Goal: Task Accomplishment & Management: Manage account settings

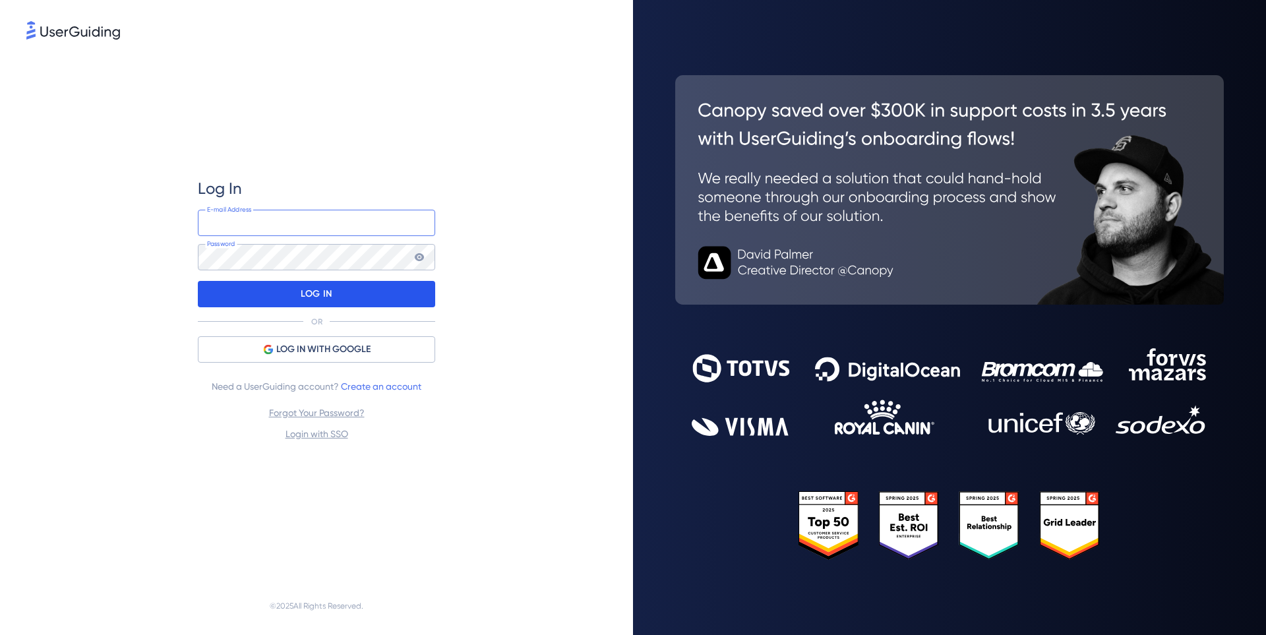
type input "[EMAIL_ADDRESS][DOMAIN_NAME]"
click at [341, 294] on div "LOG IN" at bounding box center [316, 294] width 237 height 26
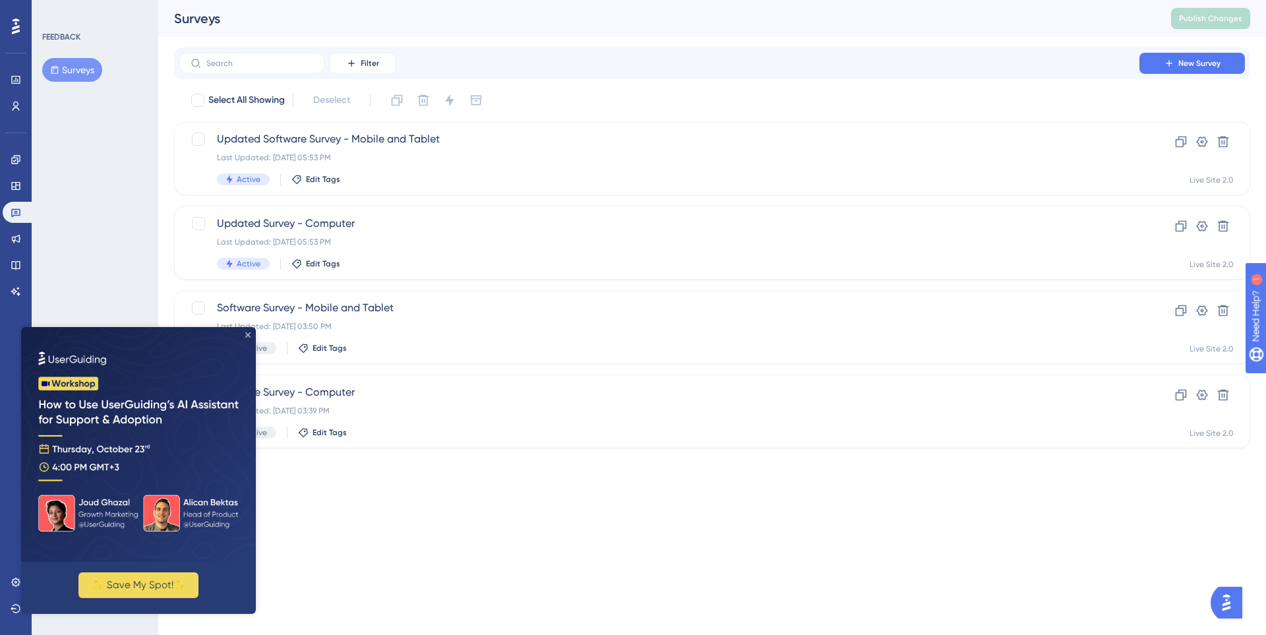
click at [247, 336] on icon "Close Preview" at bounding box center [247, 334] width 5 height 5
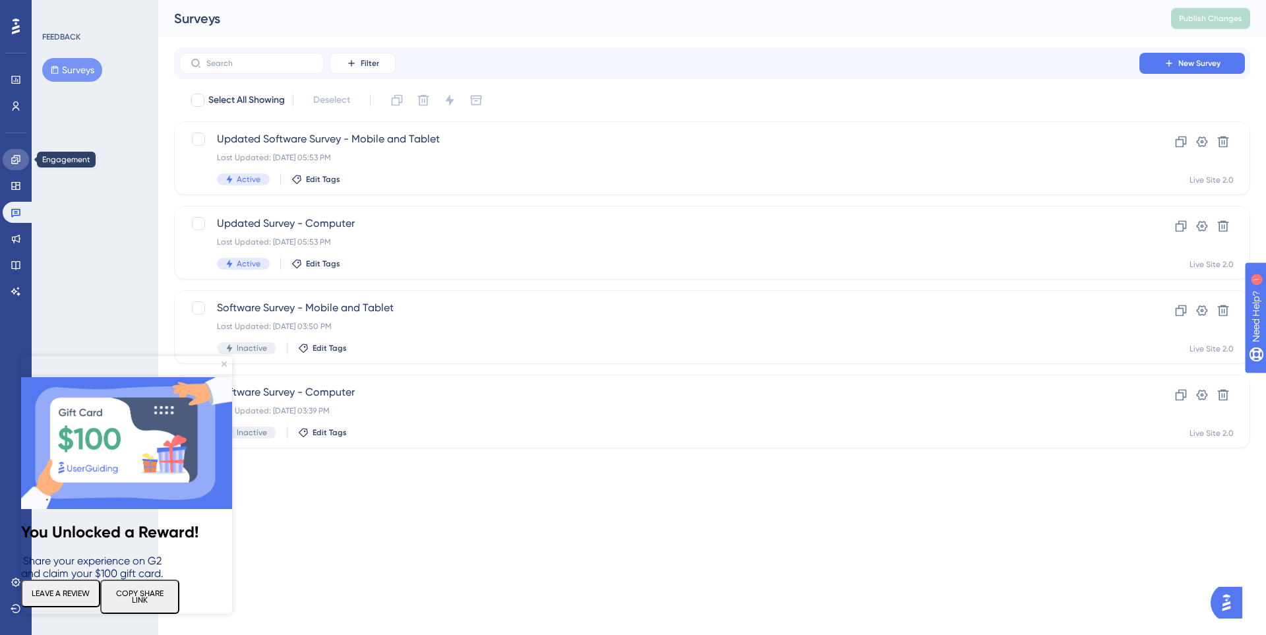
click at [22, 156] on link at bounding box center [16, 159] width 26 height 21
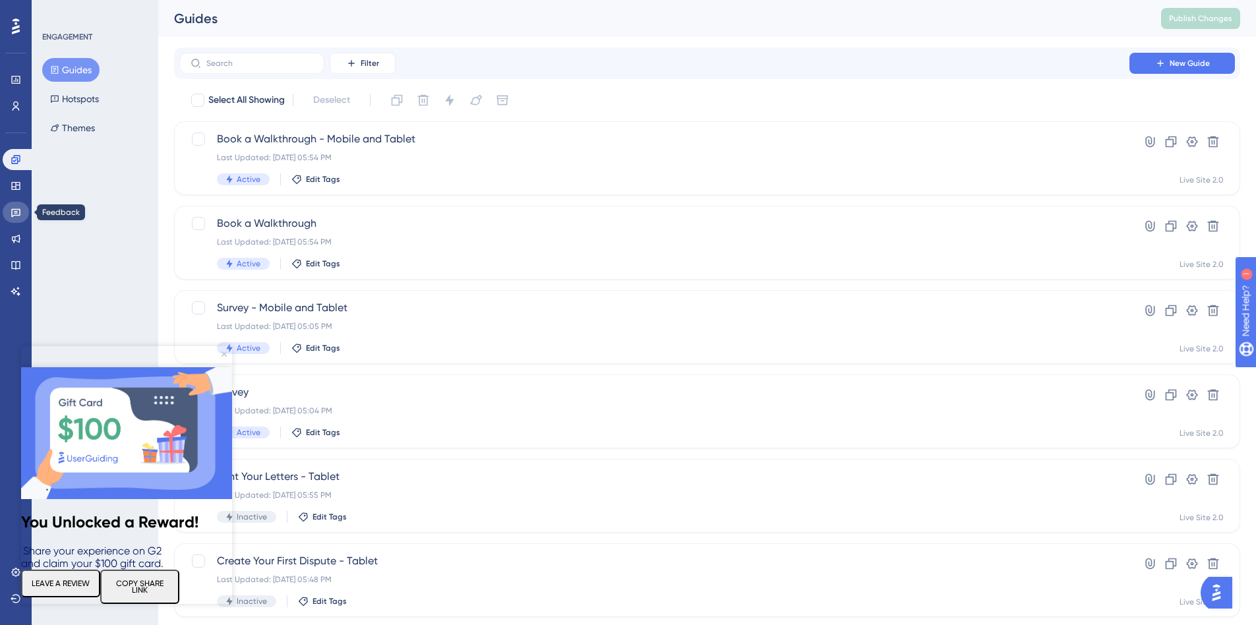
click at [16, 212] on icon at bounding box center [15, 213] width 9 height 9
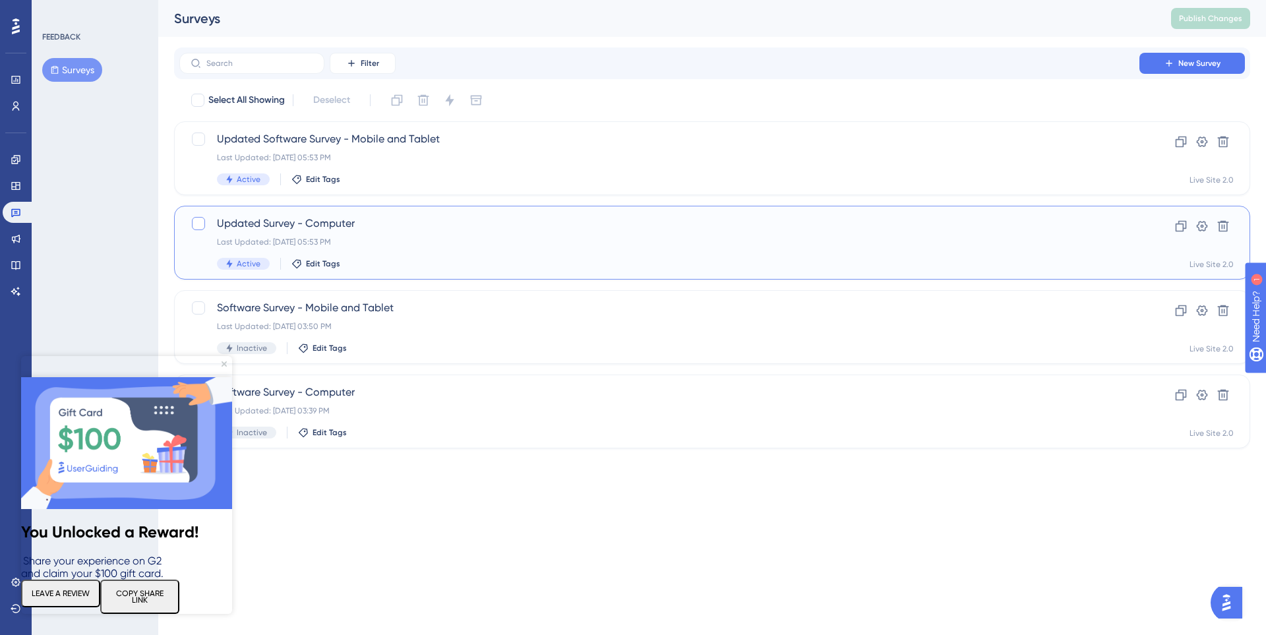
click at [199, 227] on div at bounding box center [198, 223] width 13 height 13
checkbox input "true"
click at [205, 137] on div at bounding box center [199, 139] width 16 height 16
checkbox input "true"
click at [459, 94] on button at bounding box center [449, 100] width 21 height 21
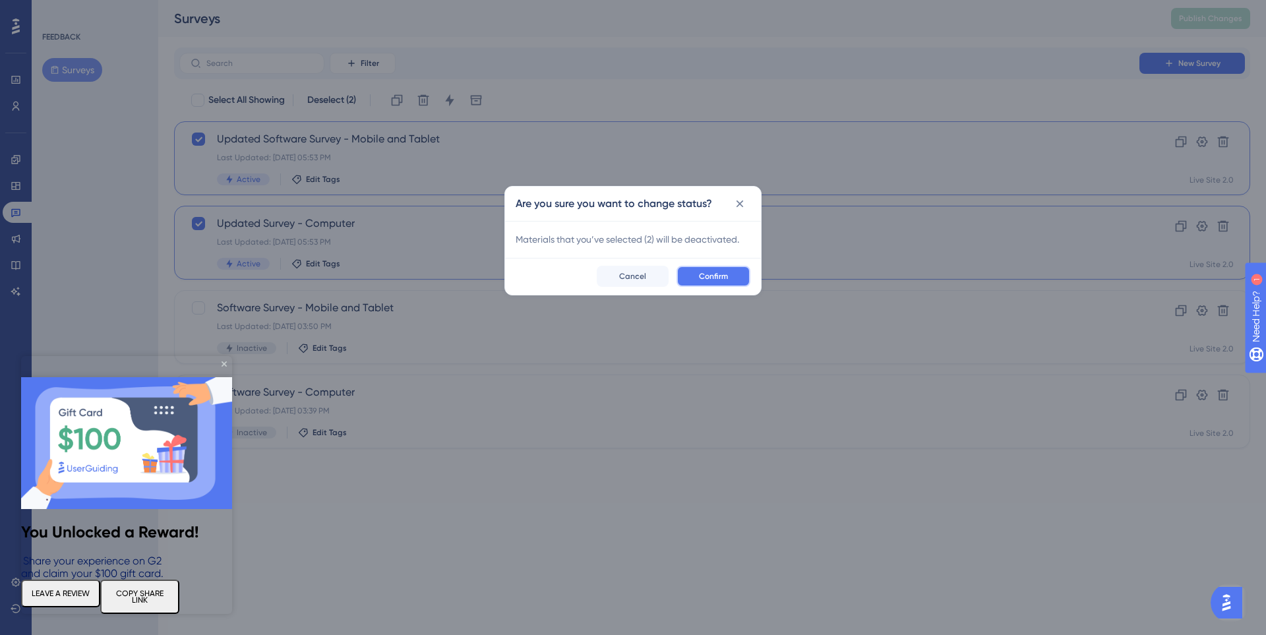
click at [701, 276] on span "Confirm" at bounding box center [713, 276] width 29 height 11
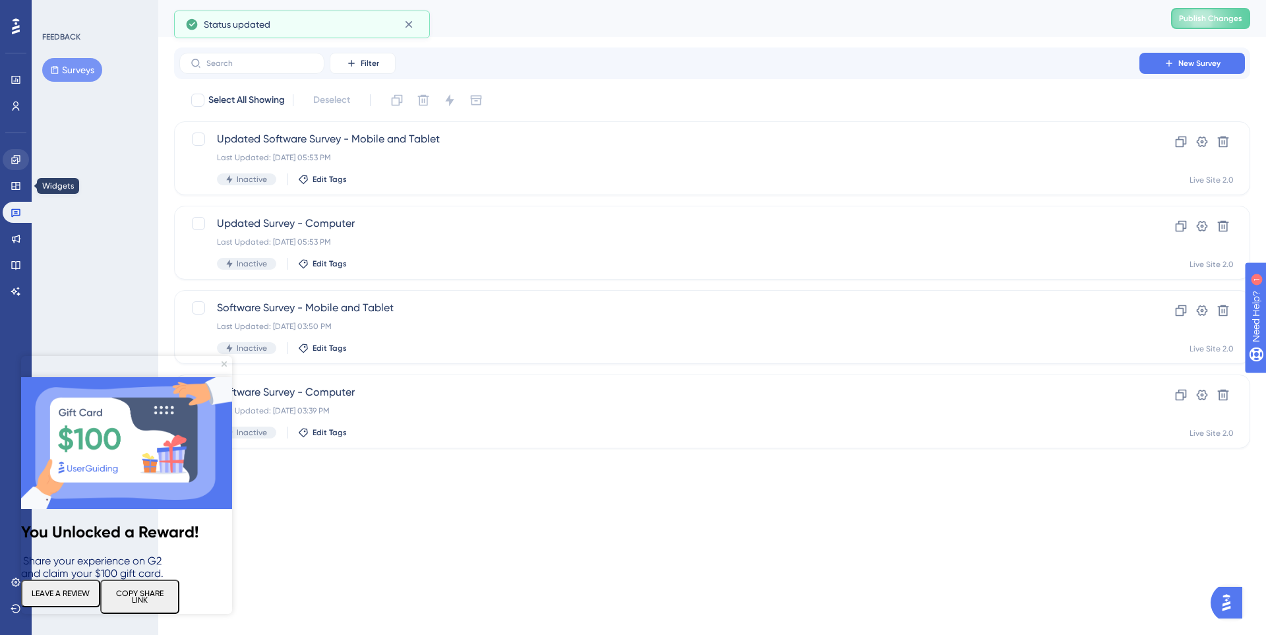
drag, startPoint x: 9, startPoint y: 173, endPoint x: 11, endPoint y: 164, distance: 8.8
click at [9, 171] on div "Engagement Widgets Feedback Product Updates Knowledge Base AI Assistant" at bounding box center [16, 225] width 26 height 153
click at [12, 162] on icon at bounding box center [15, 159] width 9 height 9
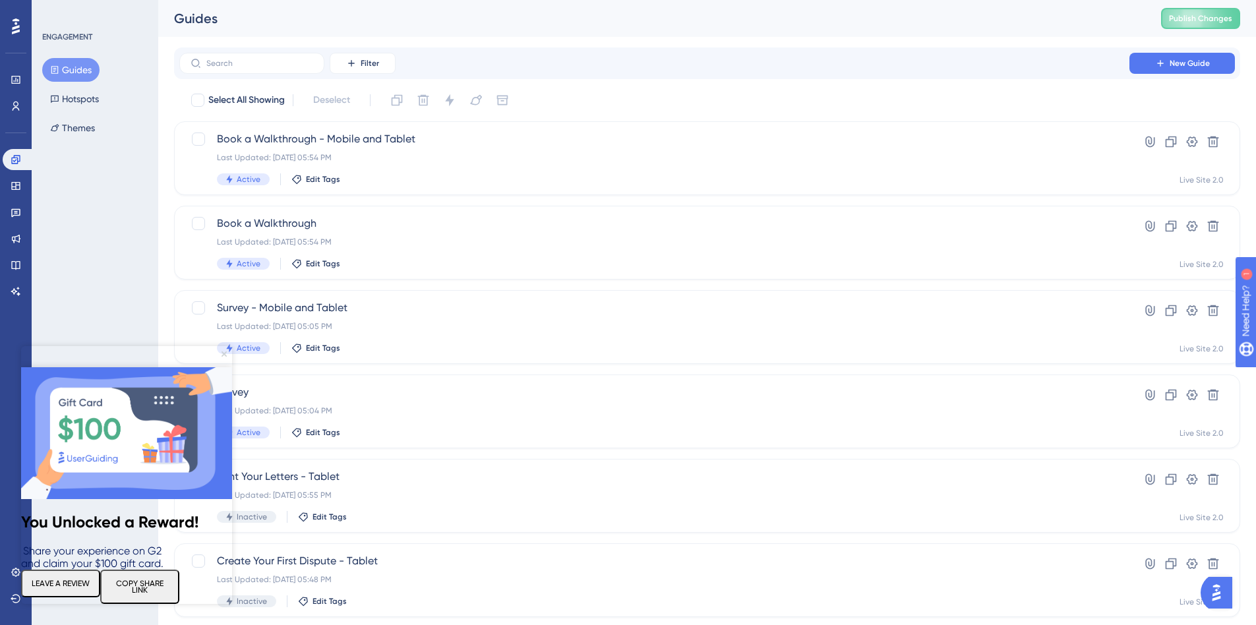
click at [223, 354] on icon "Close Preview" at bounding box center [223, 353] width 5 height 5
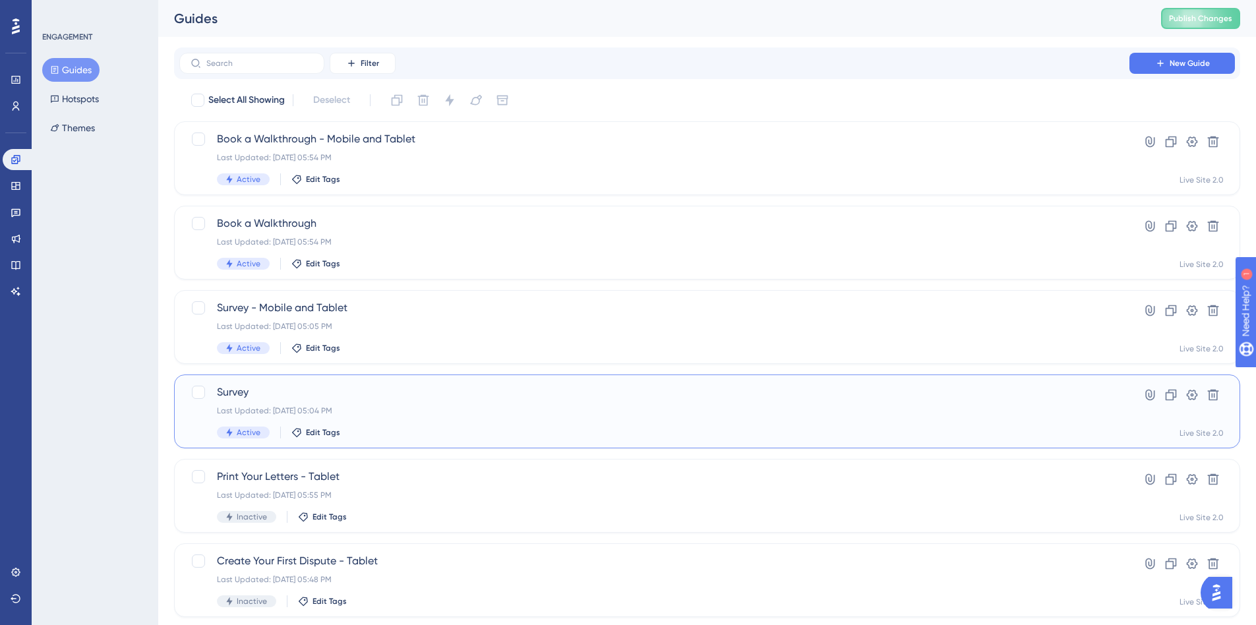
click at [341, 401] on div "Survey Last Updated: [DATE] 05:04 PM Active Edit Tags" at bounding box center [654, 411] width 875 height 54
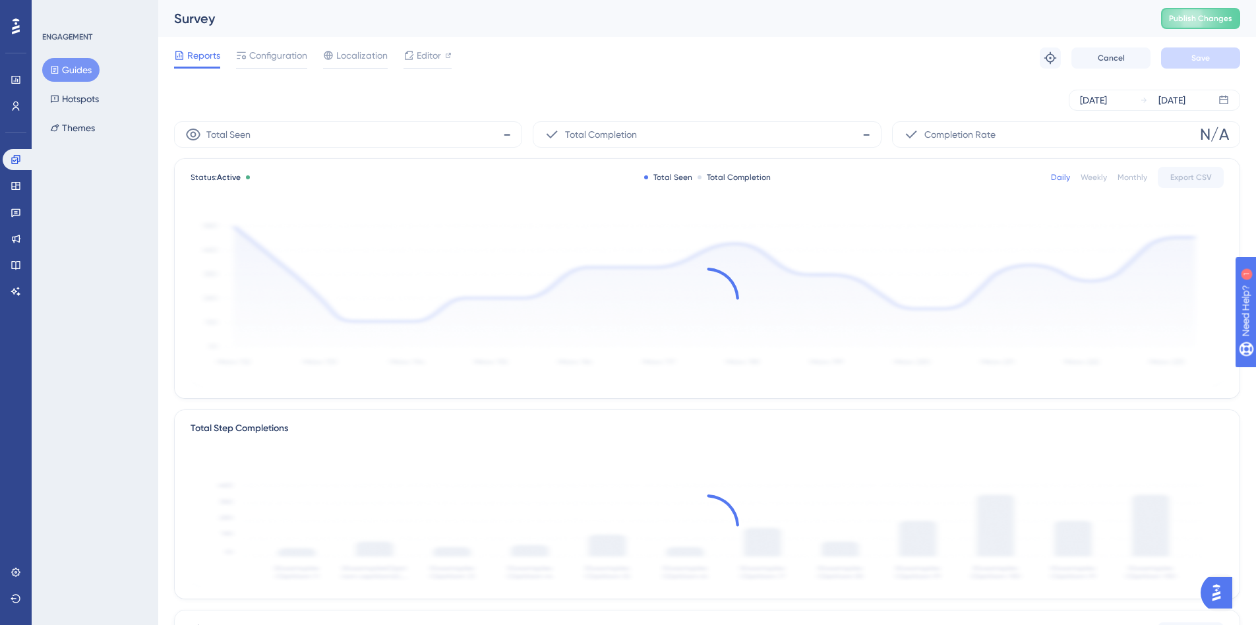
click at [45, 74] on button "Guides" at bounding box center [70, 70] width 57 height 24
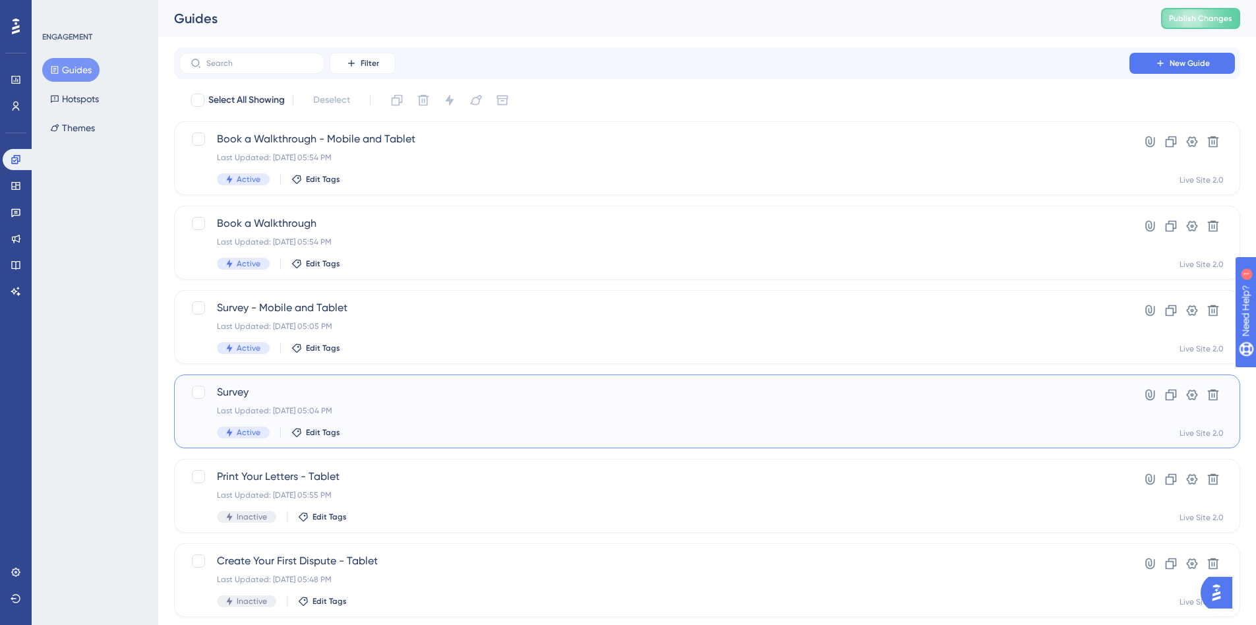
click at [377, 397] on div "Survey Last Updated: [DATE] 05:04 PM Active Edit Tags" at bounding box center [654, 411] width 875 height 54
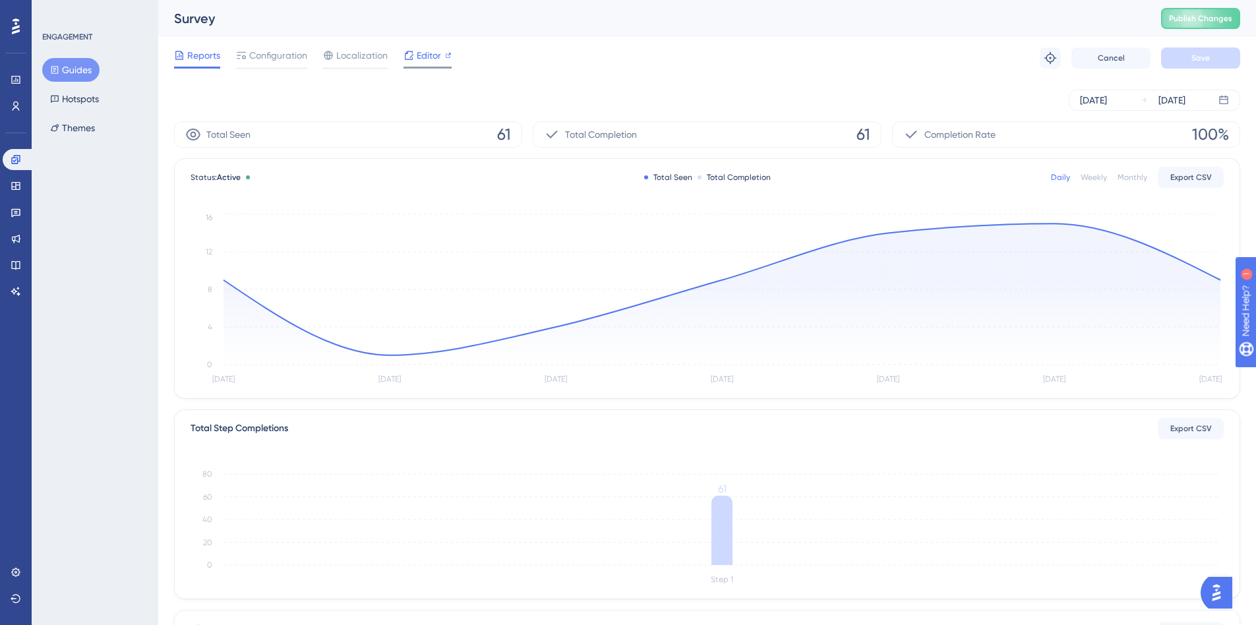
click at [419, 56] on span "Editor" at bounding box center [429, 55] width 24 height 16
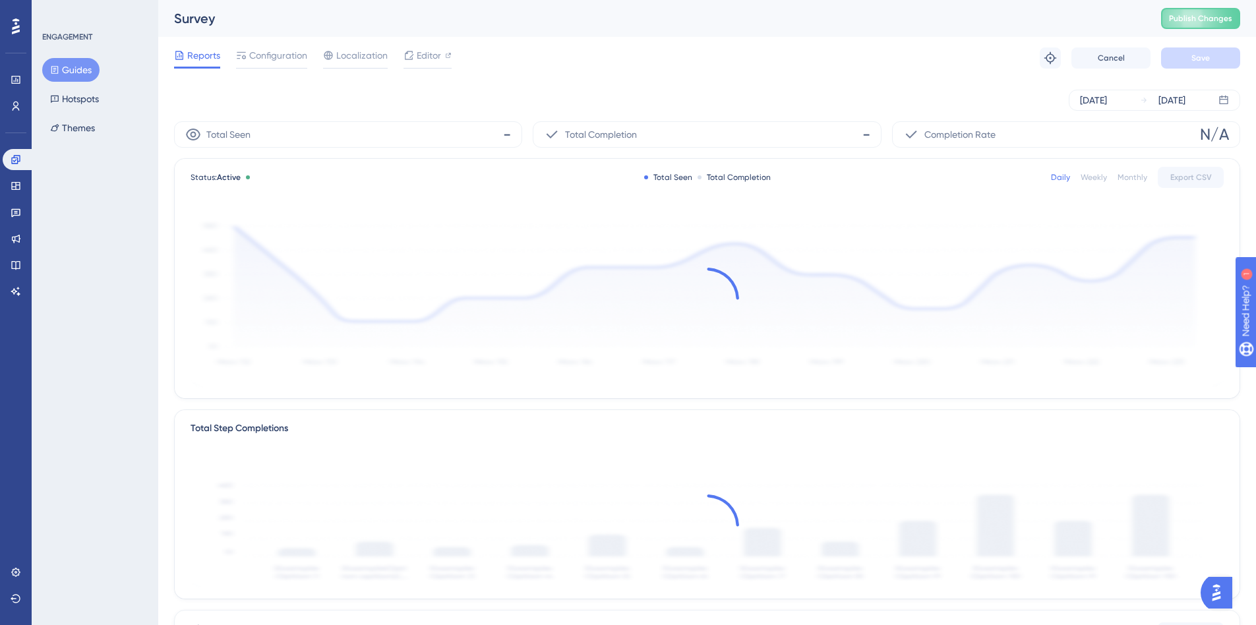
click at [81, 78] on button "Guides" at bounding box center [70, 70] width 57 height 24
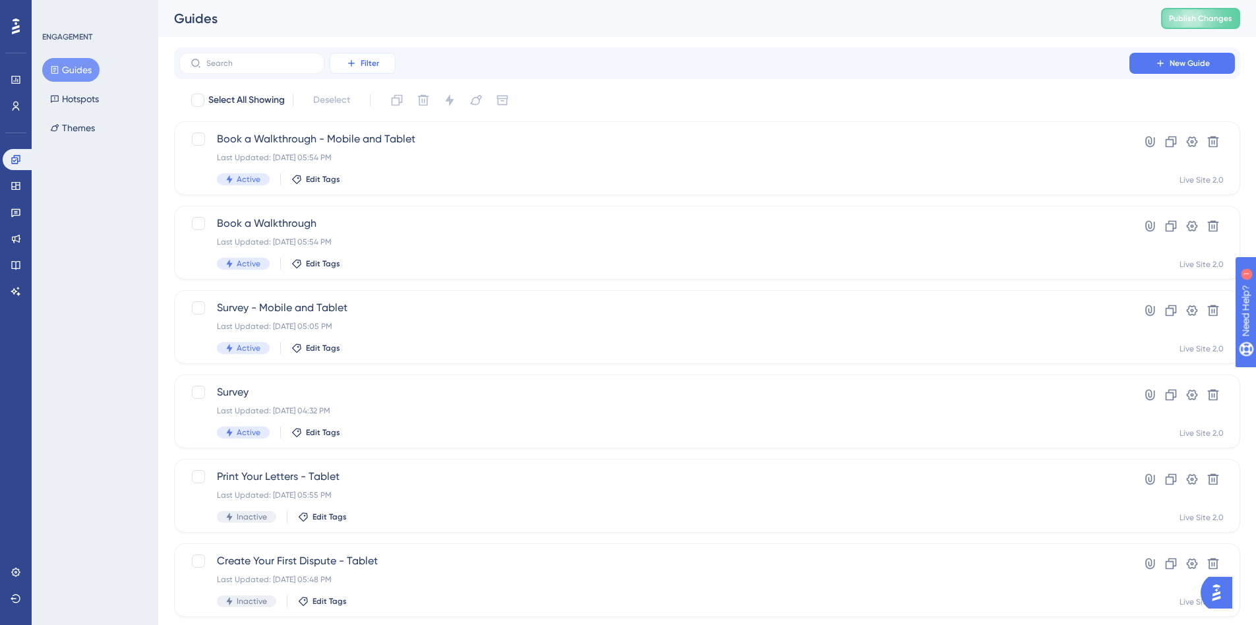
click at [359, 59] on button "Filter" at bounding box center [363, 63] width 66 height 21
click at [365, 177] on span "Status" at bounding box center [362, 180] width 27 height 16
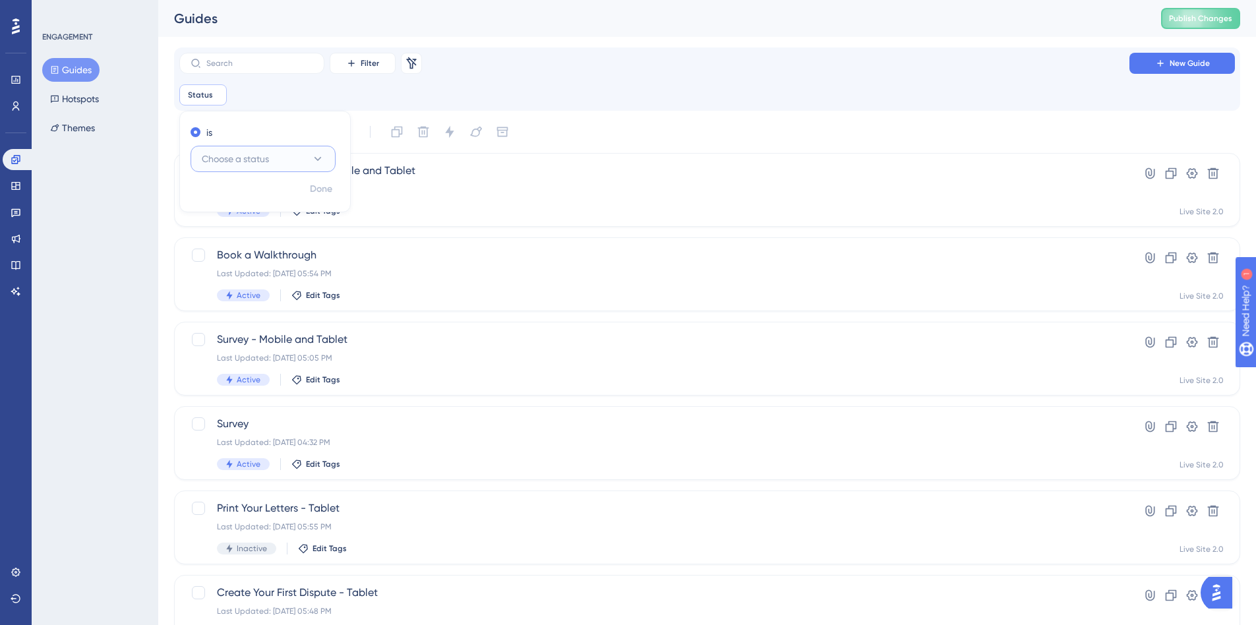
click at [258, 166] on span "Choose a status" at bounding box center [235, 159] width 67 height 16
click at [250, 200] on div "Active Active" at bounding box center [263, 199] width 107 height 26
click at [617, 111] on div "Filter Remove Filters New Guide Status is Active Active Remove is Active Done S…" at bounding box center [707, 516] width 1066 height 939
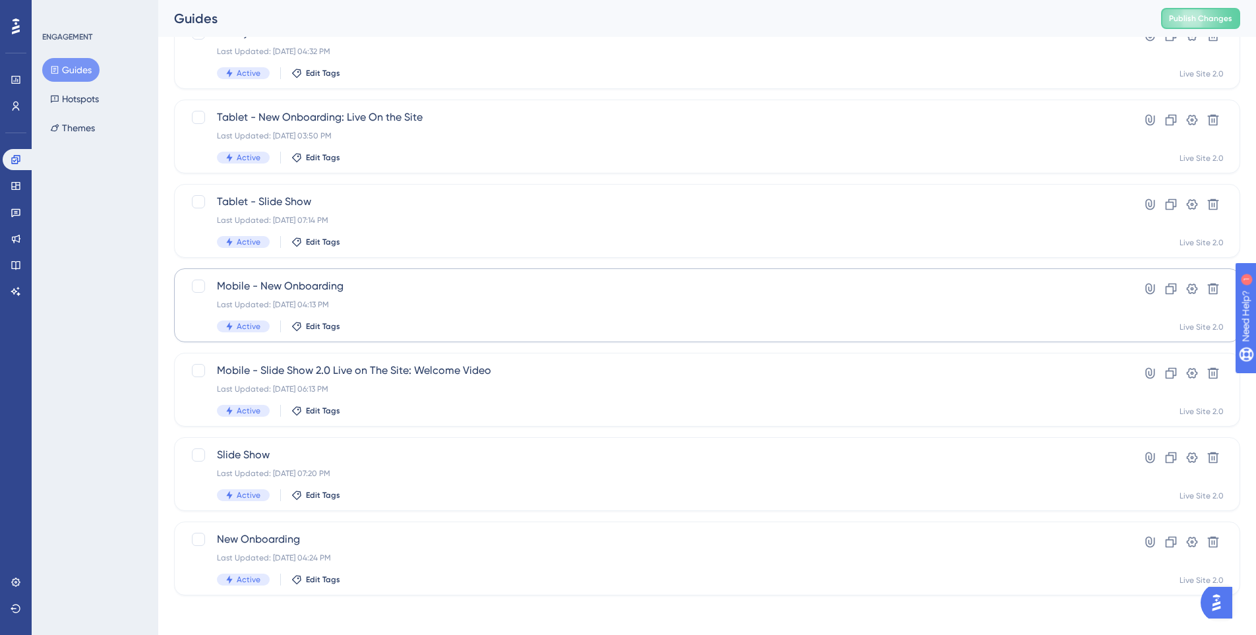
scroll to position [394, 0]
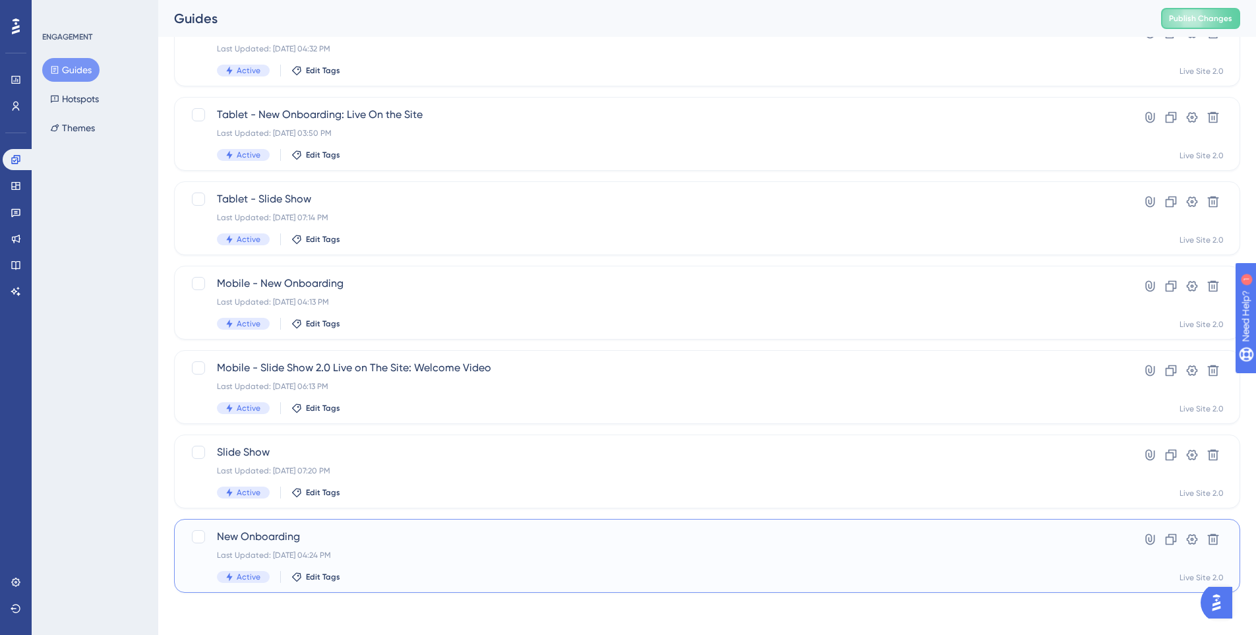
click at [367, 551] on div "Last Updated: [DATE] 04:24 PM" at bounding box center [654, 555] width 875 height 11
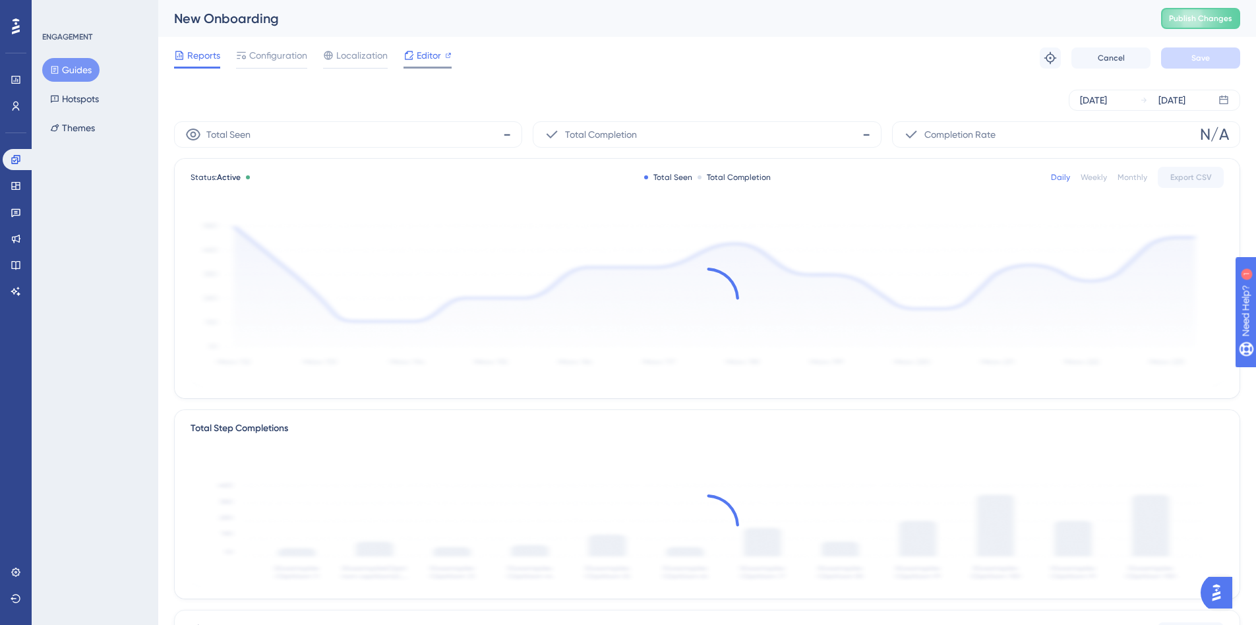
click at [413, 64] on div "Editor" at bounding box center [427, 57] width 48 height 21
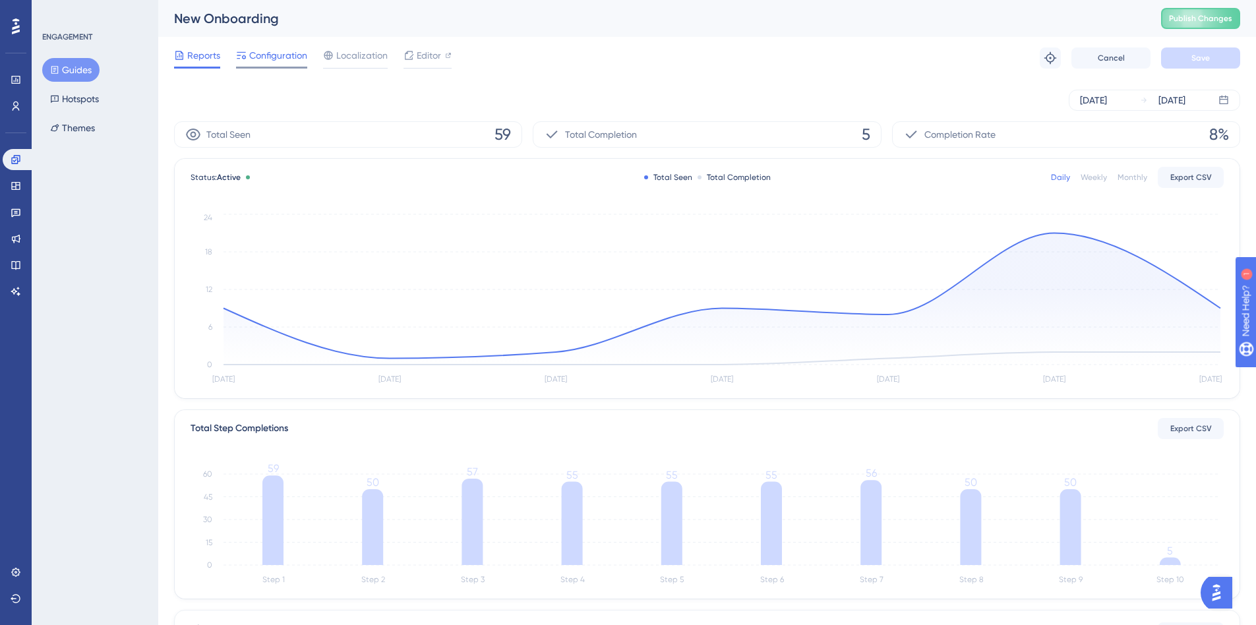
click at [266, 57] on span "Configuration" at bounding box center [278, 55] width 58 height 16
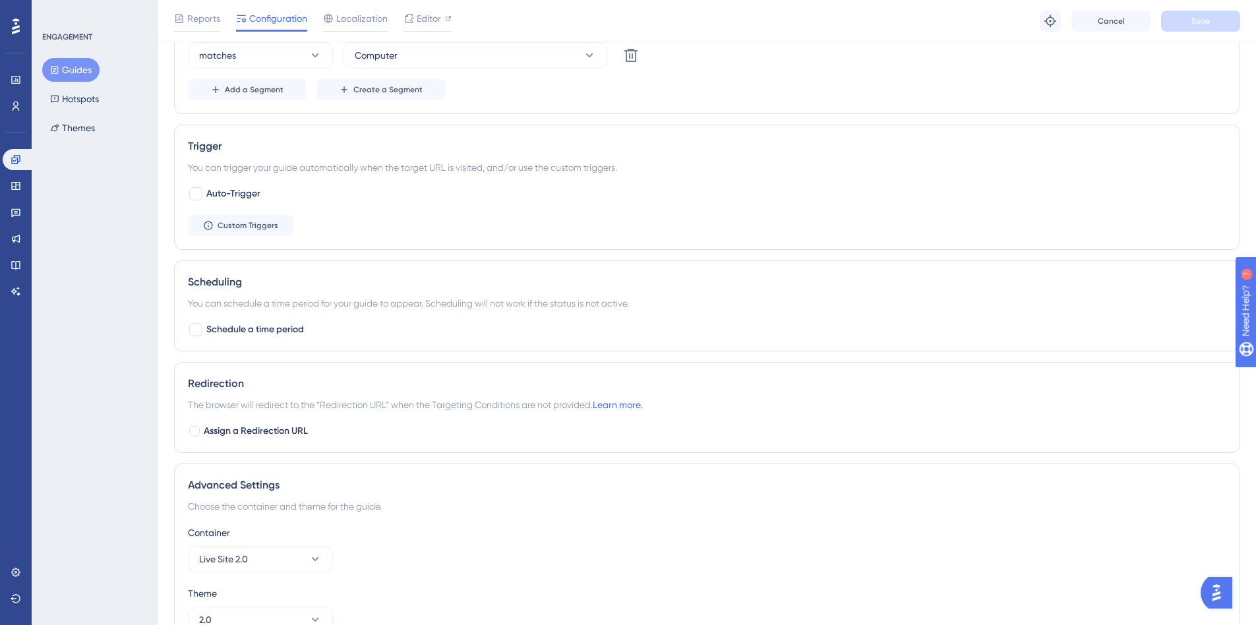
scroll to position [593, 0]
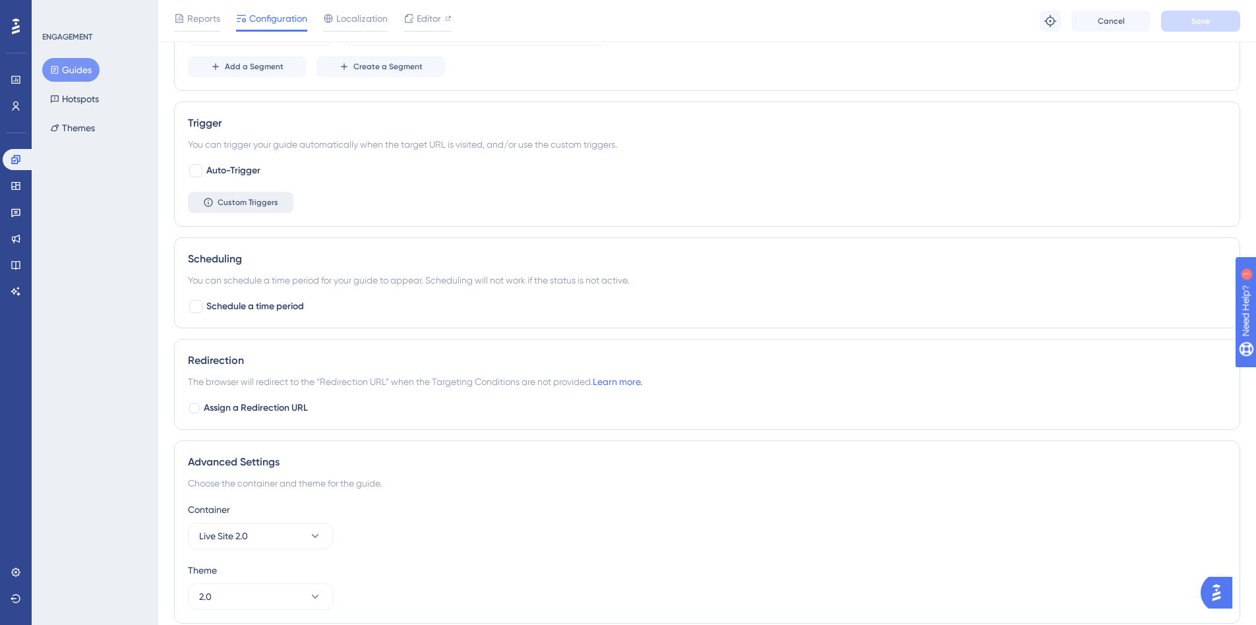
click at [252, 202] on span "Custom Triggers" at bounding box center [248, 202] width 61 height 11
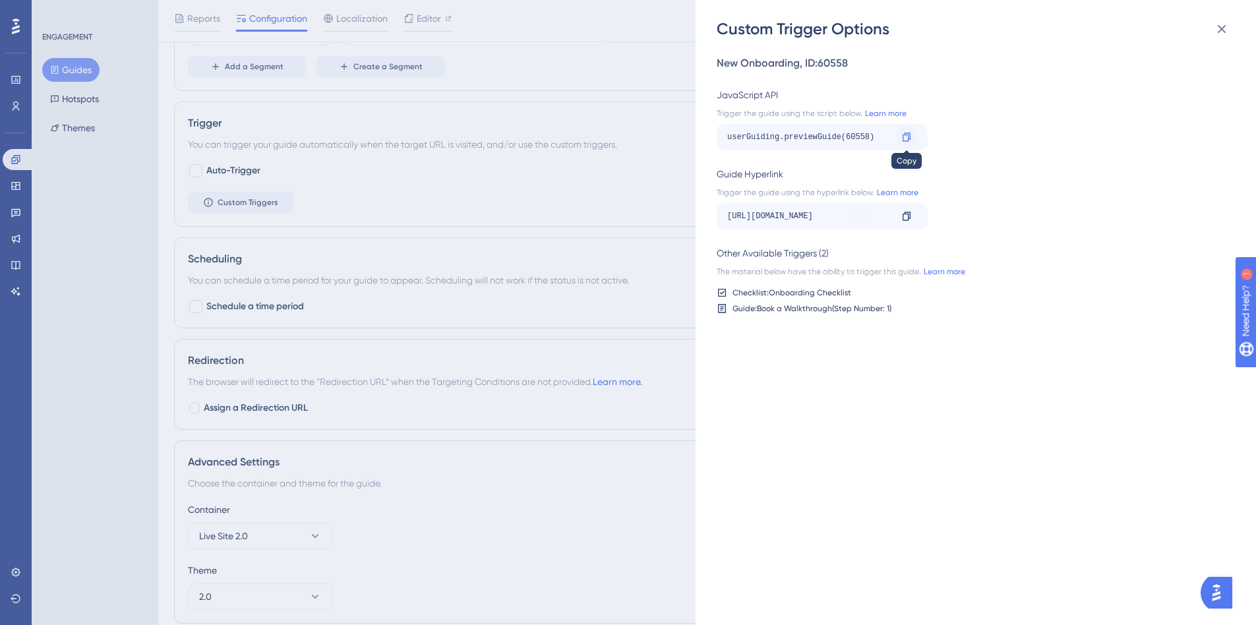
click at [905, 135] on icon at bounding box center [906, 136] width 8 height 9
click at [714, 438] on div "Custom Trigger Options New Onboarding , ID: 60558 JavaScript API Trigger the gu…" at bounding box center [975, 312] width 560 height 625
click at [64, 74] on div "Custom Trigger Options New Onboarding , ID: 60558 JavaScript API Trigger the gu…" at bounding box center [628, 312] width 1256 height 625
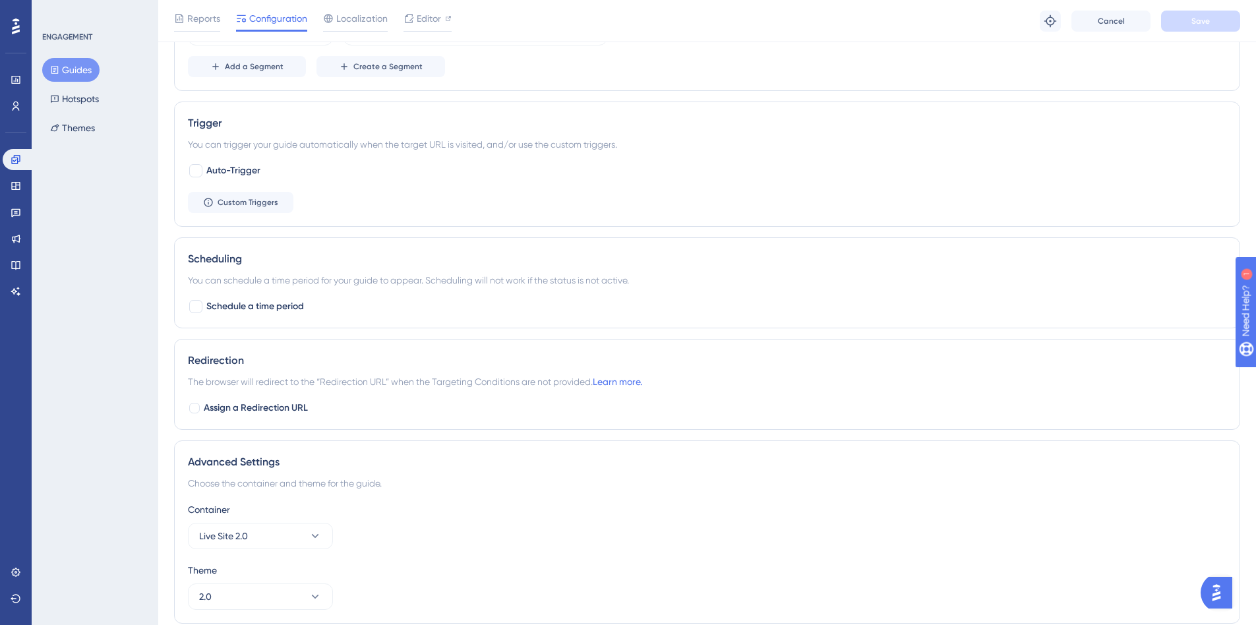
click at [86, 69] on button "Guides" at bounding box center [70, 70] width 57 height 24
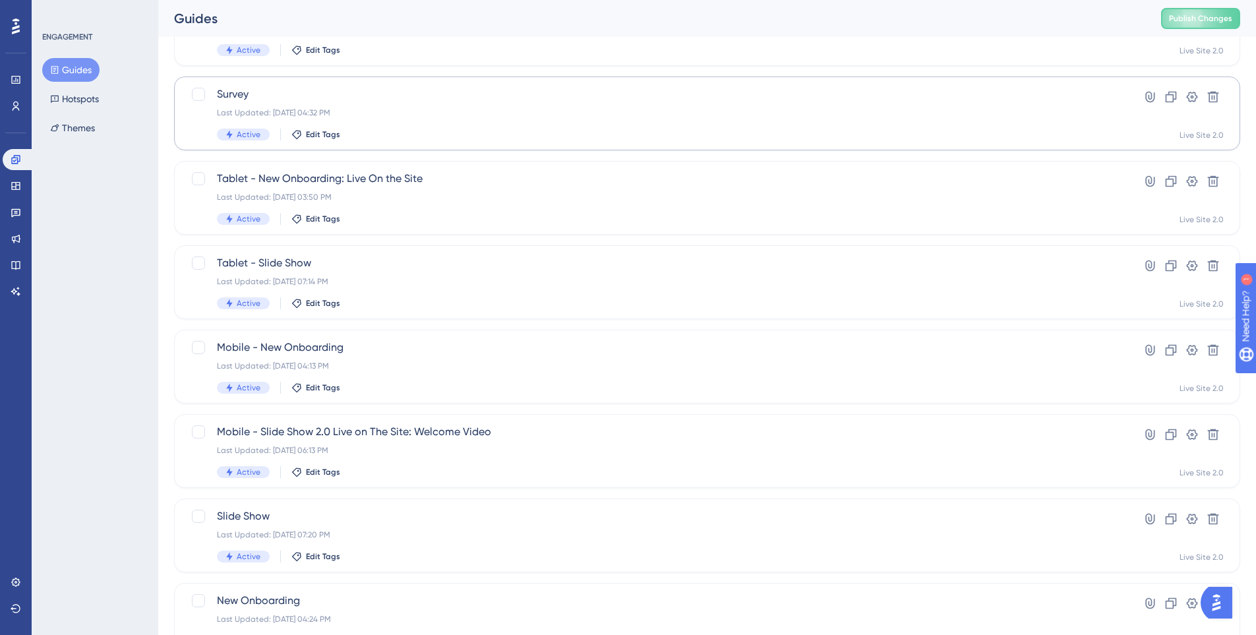
scroll to position [394, 0]
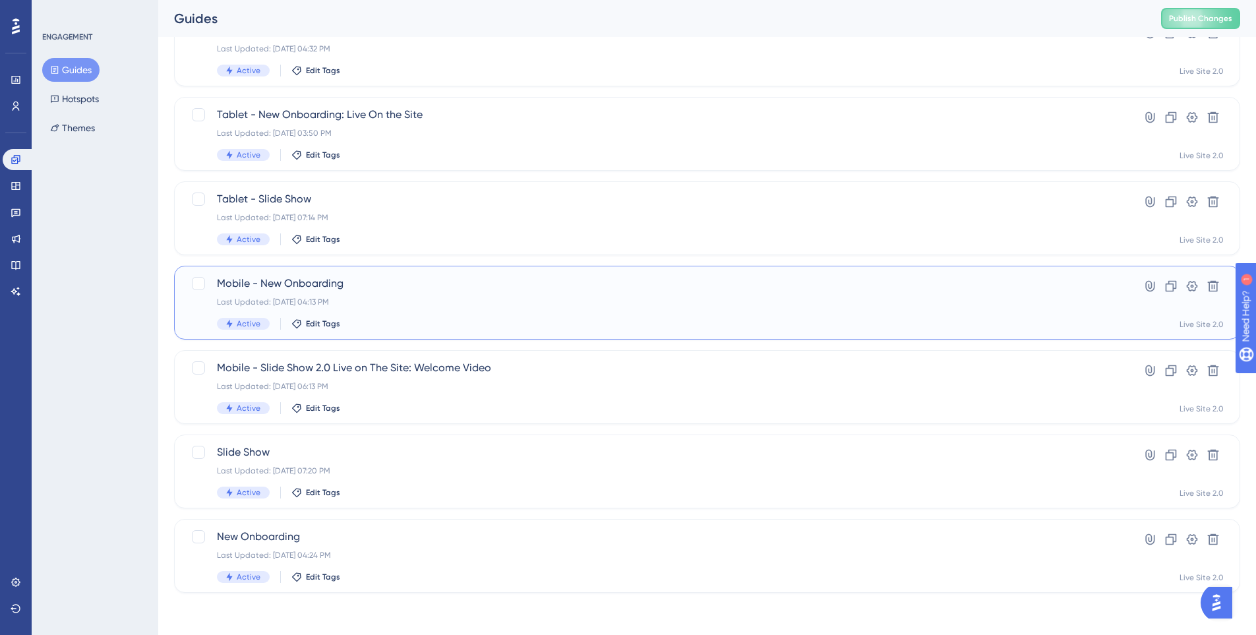
click at [417, 305] on div "Last Updated: [DATE] 04:13 PM" at bounding box center [654, 302] width 875 height 11
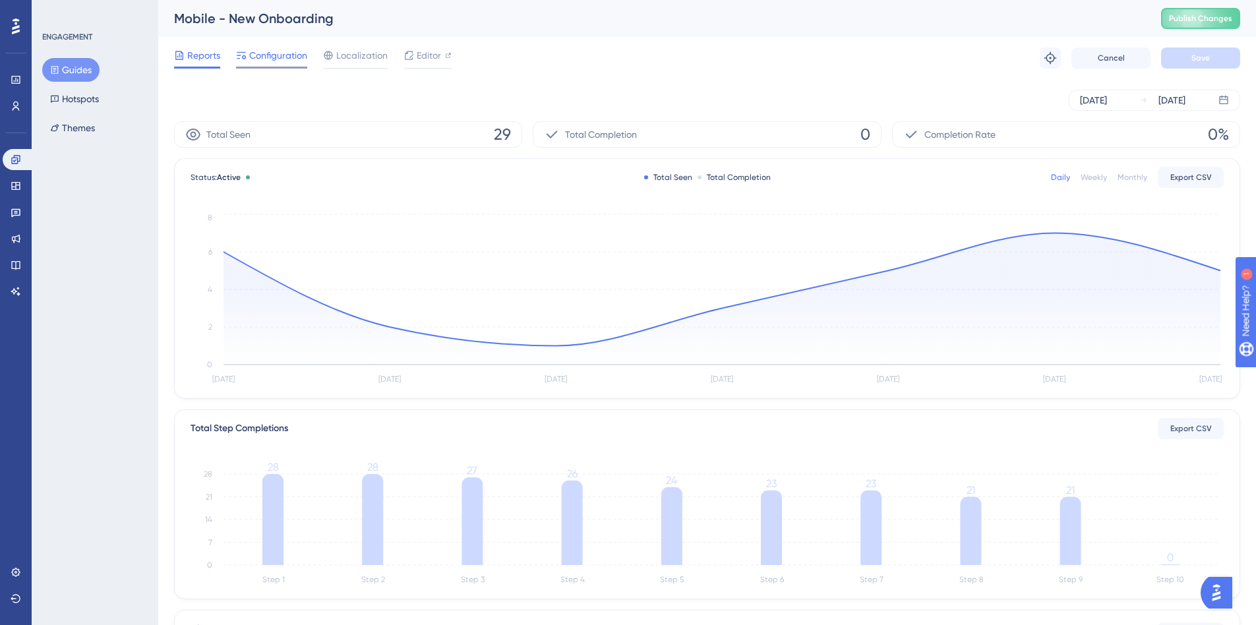
click at [282, 63] on span "Configuration" at bounding box center [278, 55] width 58 height 16
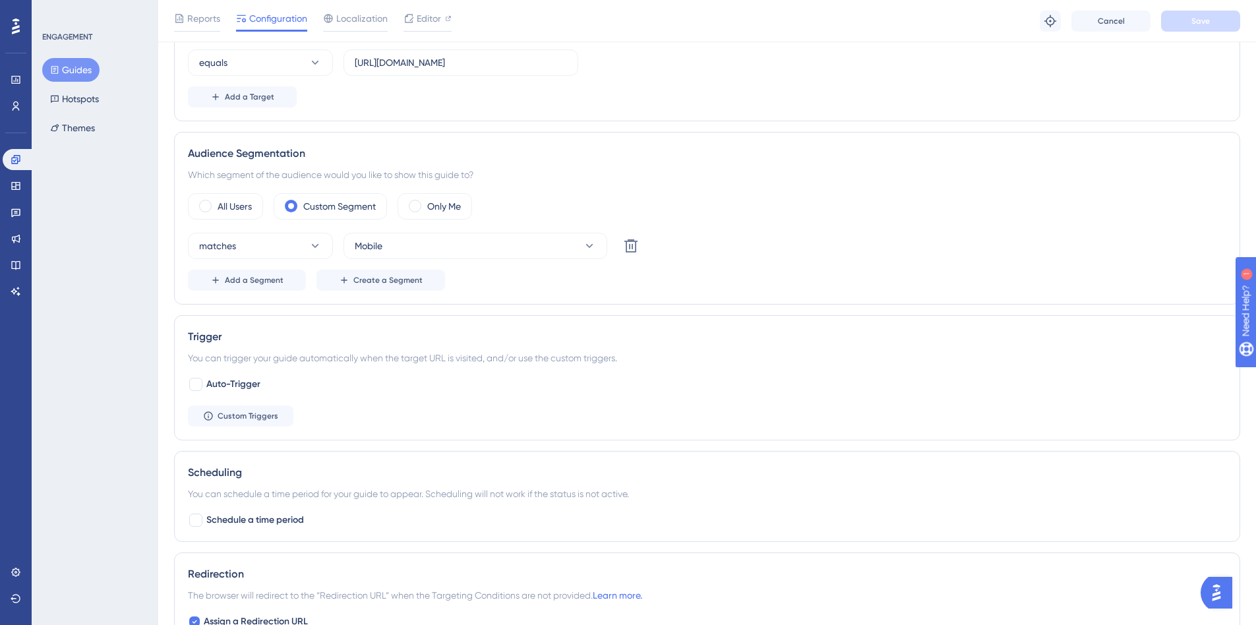
scroll to position [396, 0]
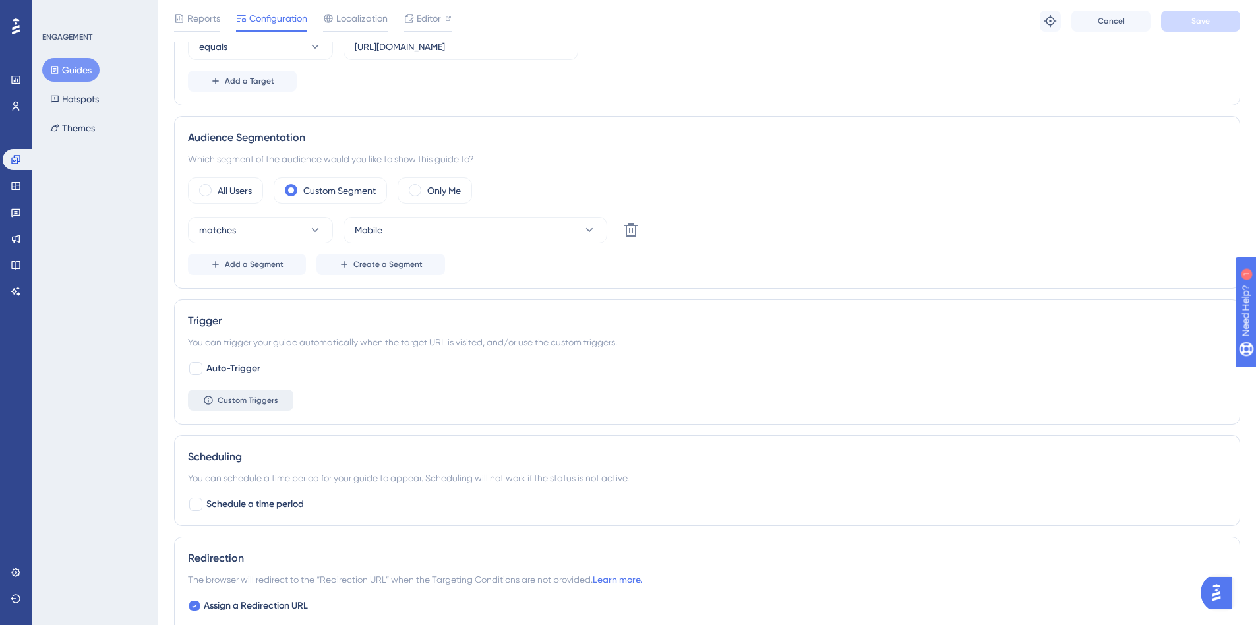
click at [246, 399] on span "Custom Triggers" at bounding box center [248, 400] width 61 height 11
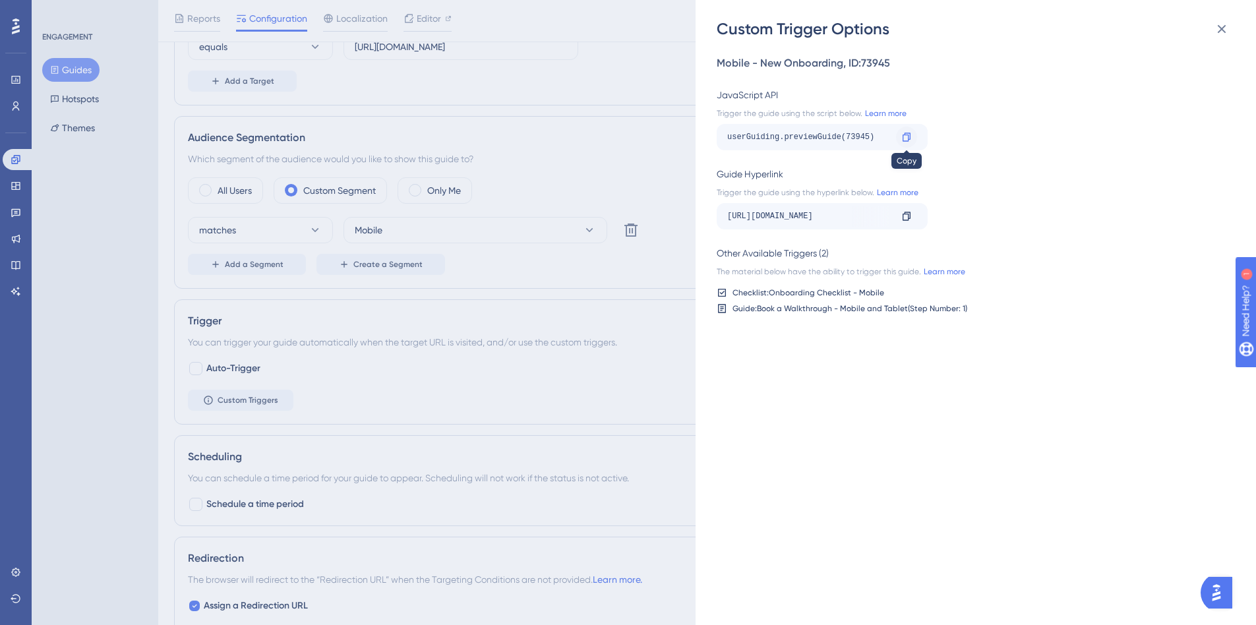
click at [901, 132] on icon at bounding box center [906, 137] width 11 height 11
click at [625, 148] on div "Custom Trigger Options Mobile - New Onboarding , ID: 73945 JavaScript API Trigg…" at bounding box center [628, 312] width 1256 height 625
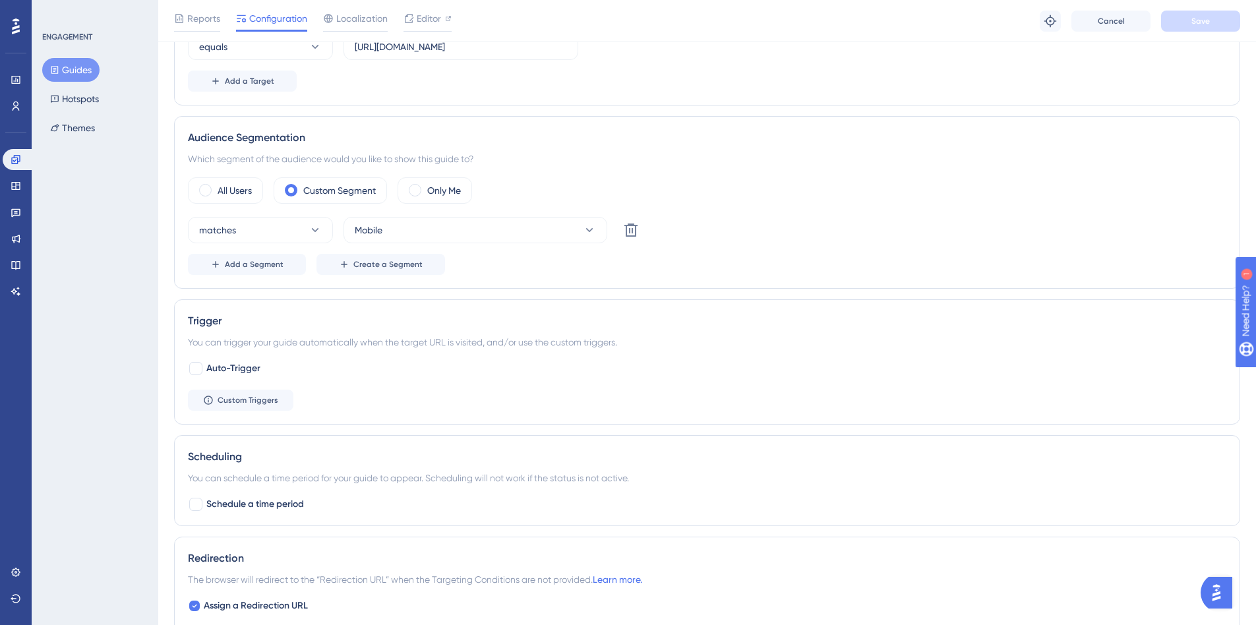
click at [82, 70] on button "Guides" at bounding box center [70, 70] width 57 height 24
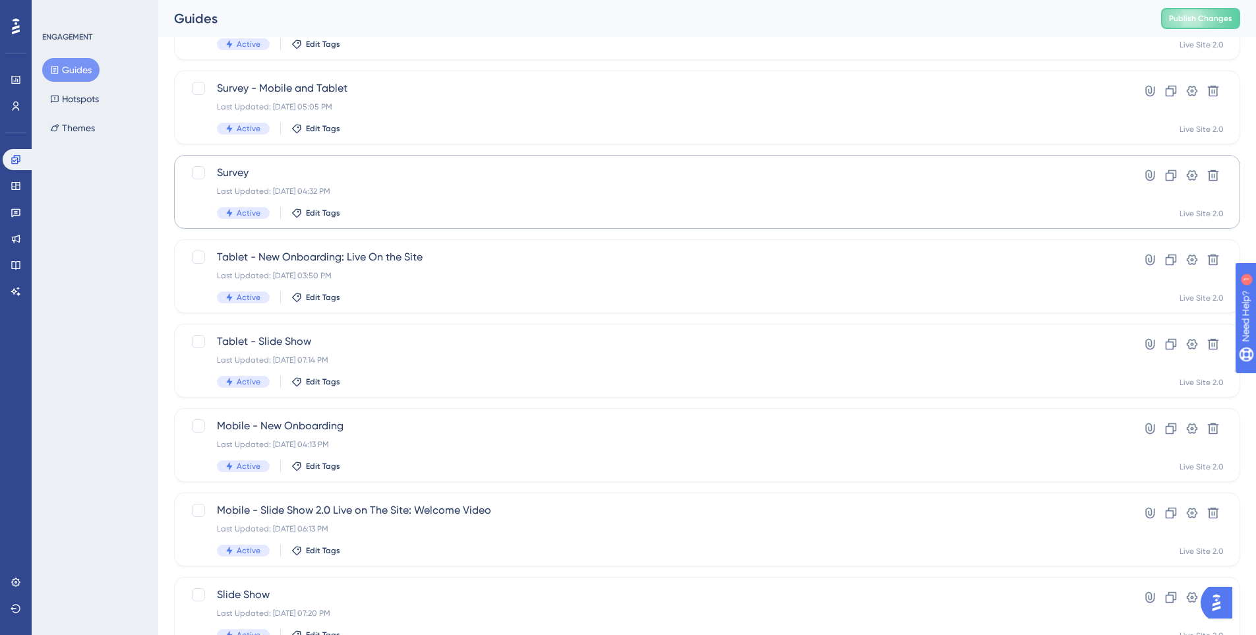
scroll to position [394, 0]
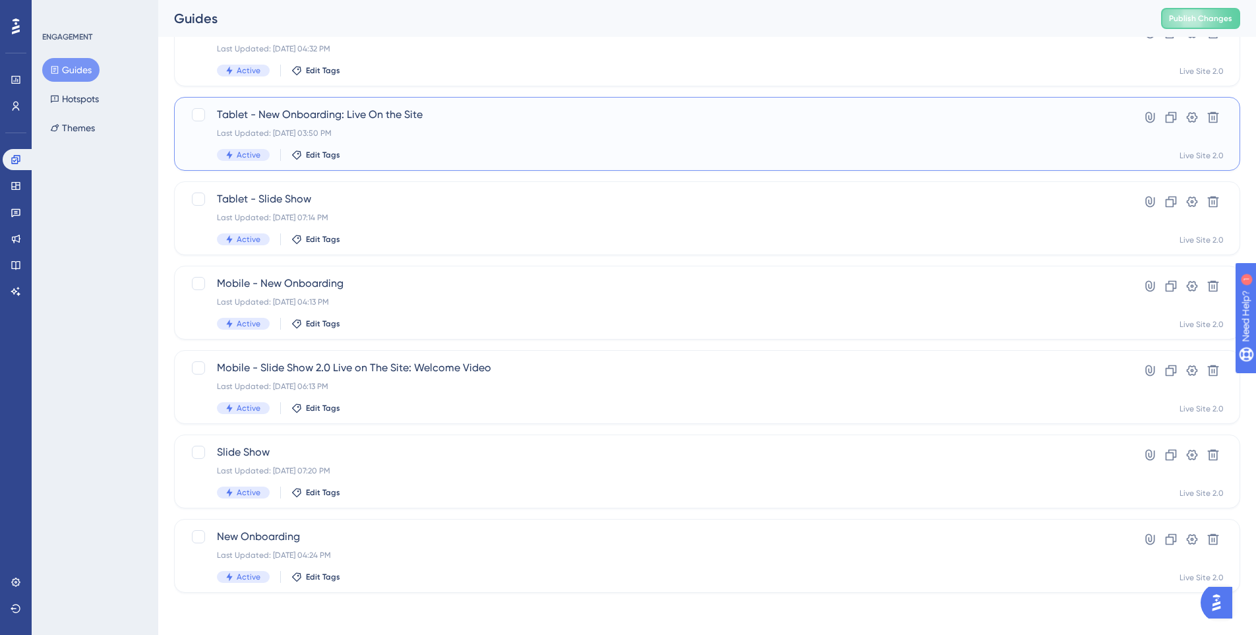
click at [472, 113] on span "Tablet - New Onboarding: Live On the Site" at bounding box center [654, 115] width 875 height 16
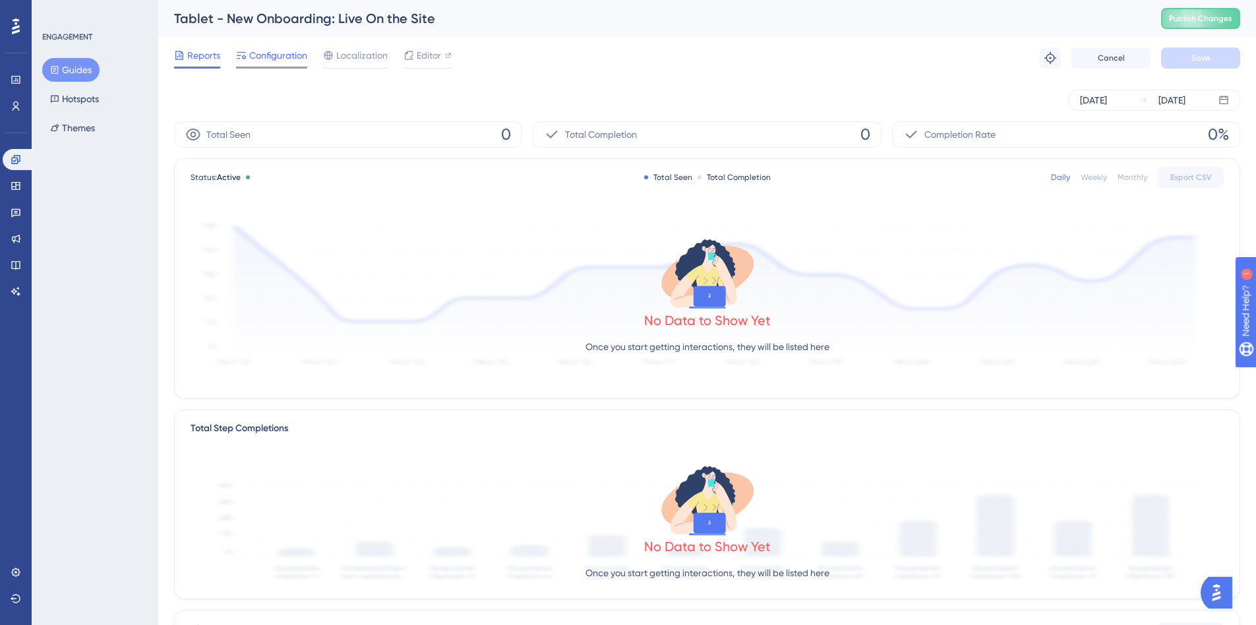
click at [284, 57] on span "Configuration" at bounding box center [278, 55] width 58 height 16
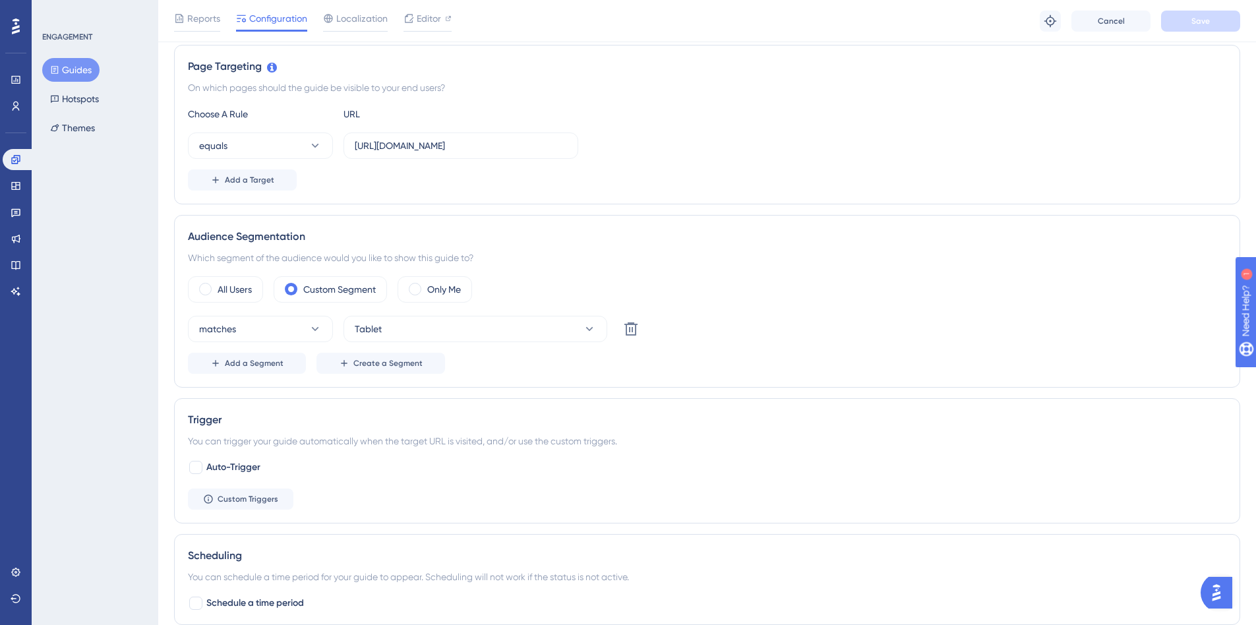
scroll to position [330, 0]
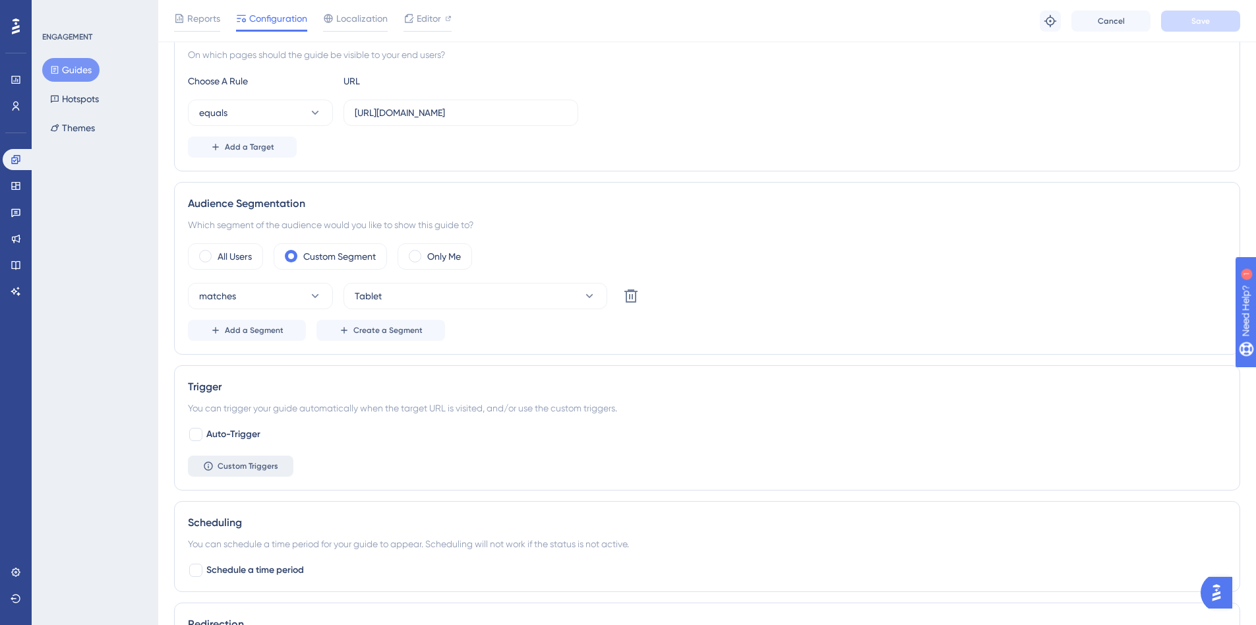
click at [255, 469] on span "Custom Triggers" at bounding box center [248, 466] width 61 height 11
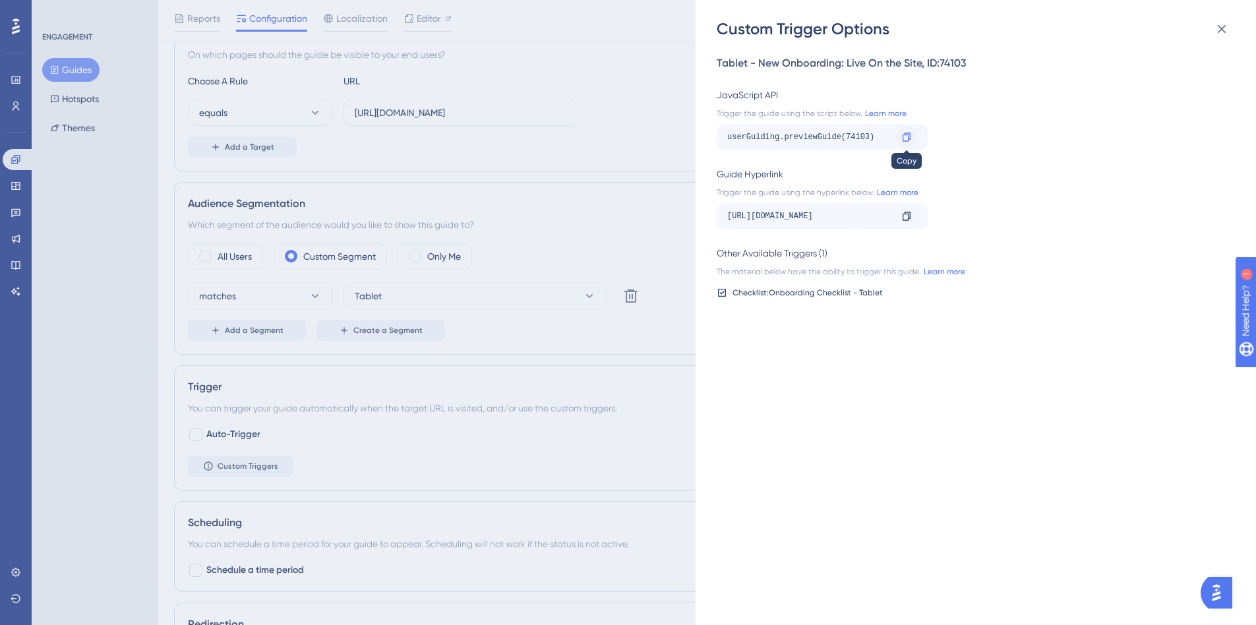
click at [904, 132] on icon at bounding box center [906, 137] width 11 height 11
click at [712, 409] on div "Custom Trigger Options Tablet - New Onboarding: Live On the Site , ID: 74103 Ja…" at bounding box center [975, 312] width 560 height 625
click at [65, 69] on div "Custom Trigger Options Tablet - New Onboarding: Live On the Site , ID: 74103 Ja…" at bounding box center [628, 312] width 1256 height 625
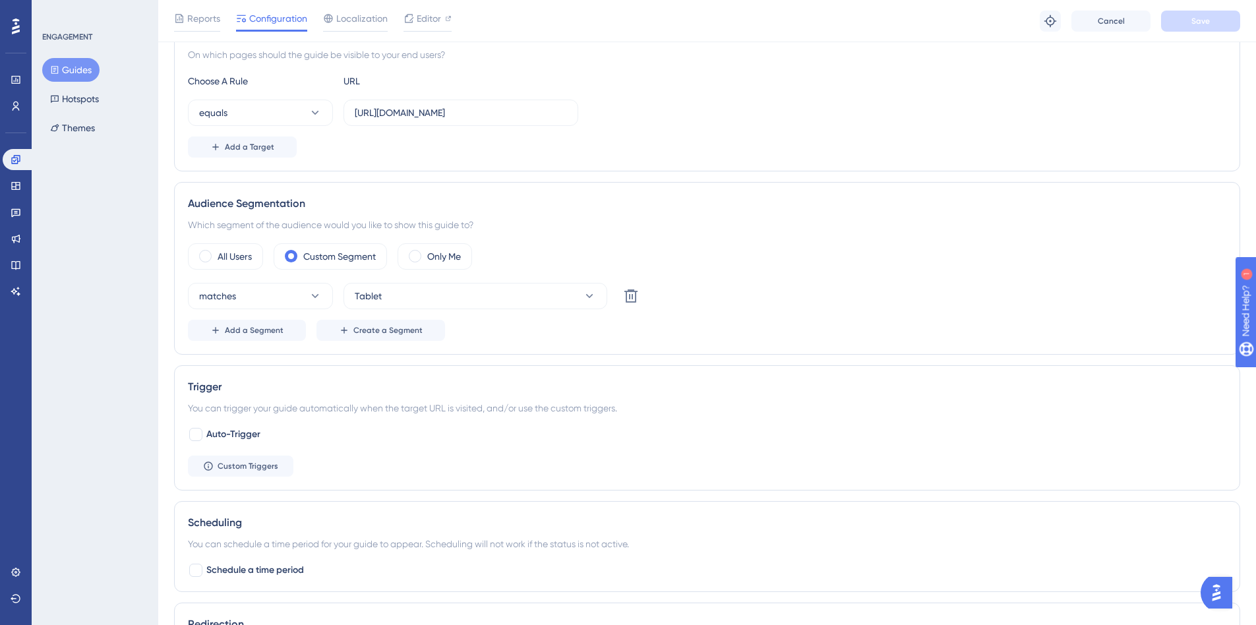
click at [67, 69] on button "Guides" at bounding box center [70, 70] width 57 height 24
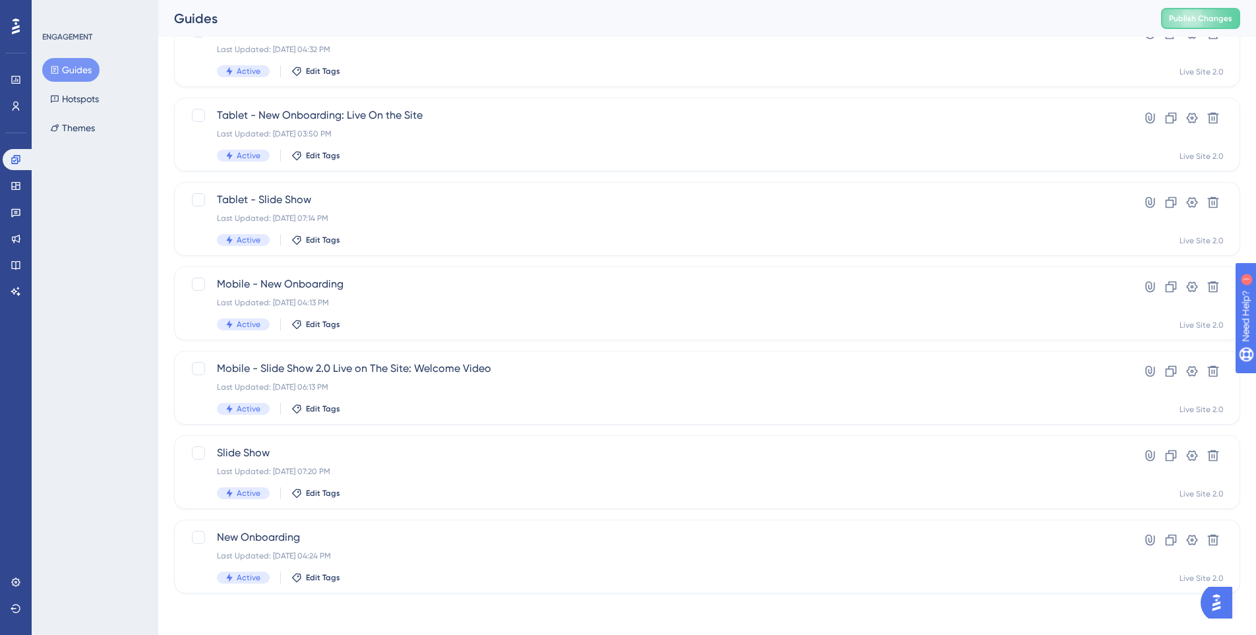
scroll to position [394, 0]
click at [423, 471] on div "Last Updated: [DATE] 07:20 PM" at bounding box center [654, 470] width 875 height 11
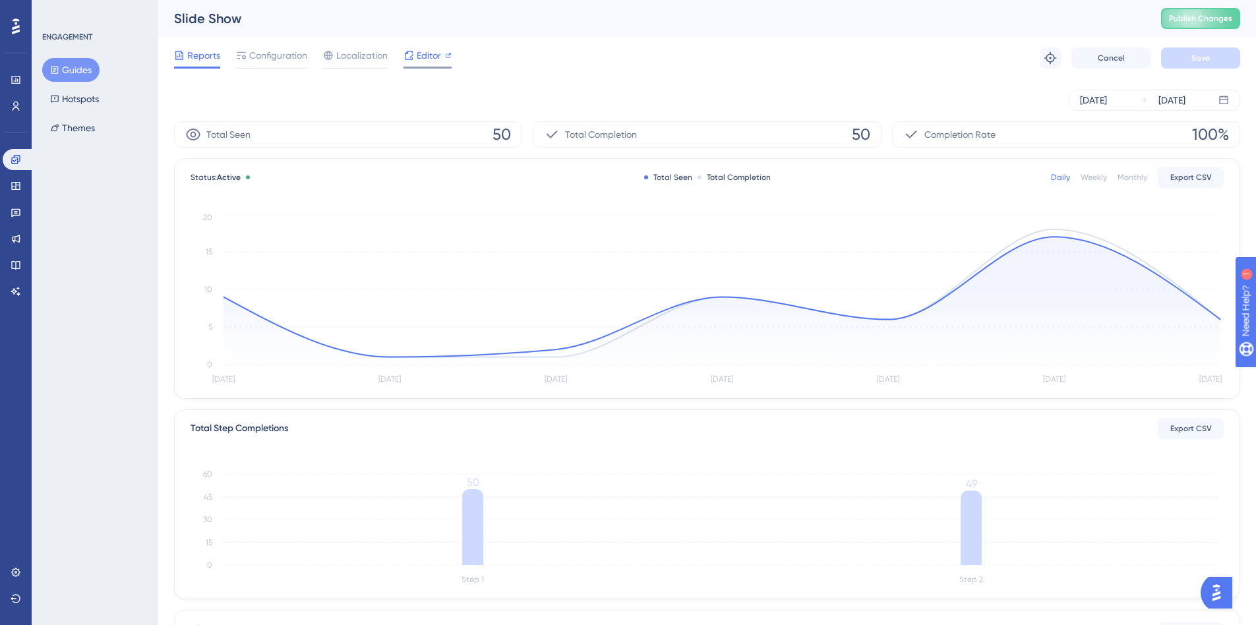
click at [428, 57] on span "Editor" at bounding box center [429, 55] width 24 height 16
